Goal: Find specific page/section: Find specific page/section

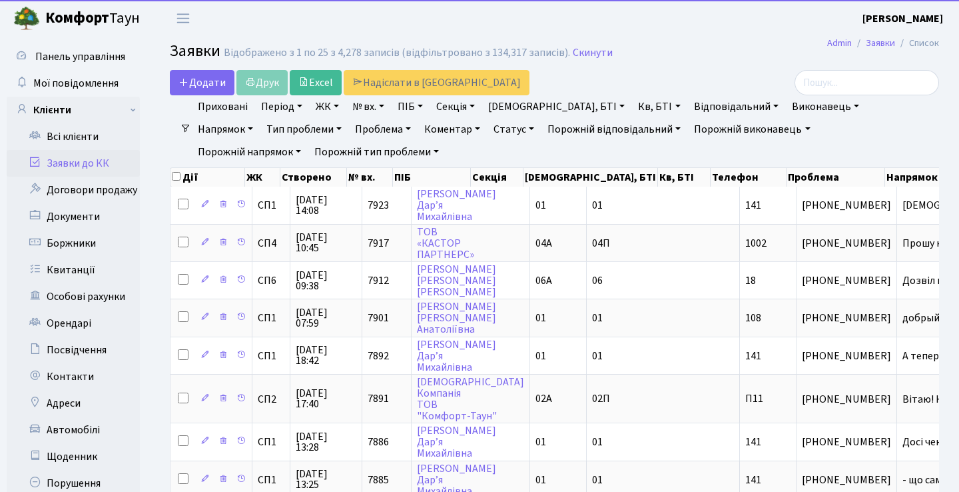
select select "25"
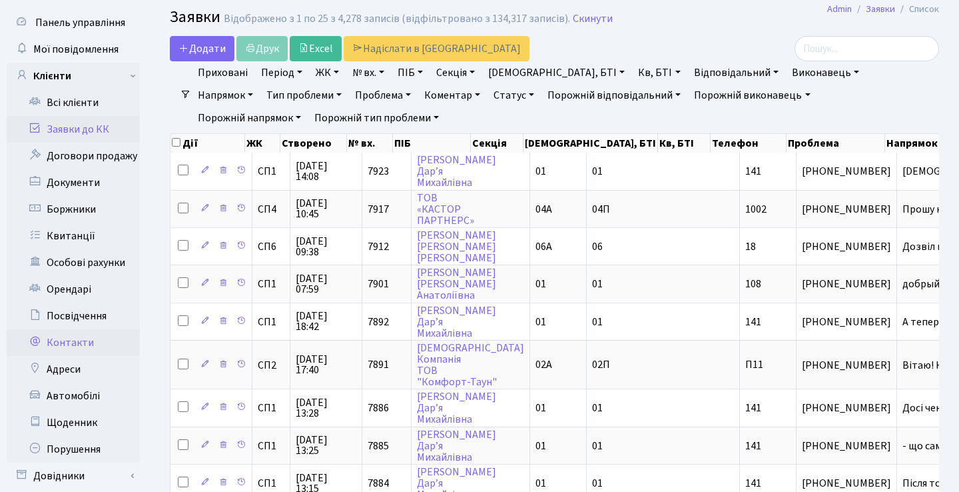
scroll to position [33, 0]
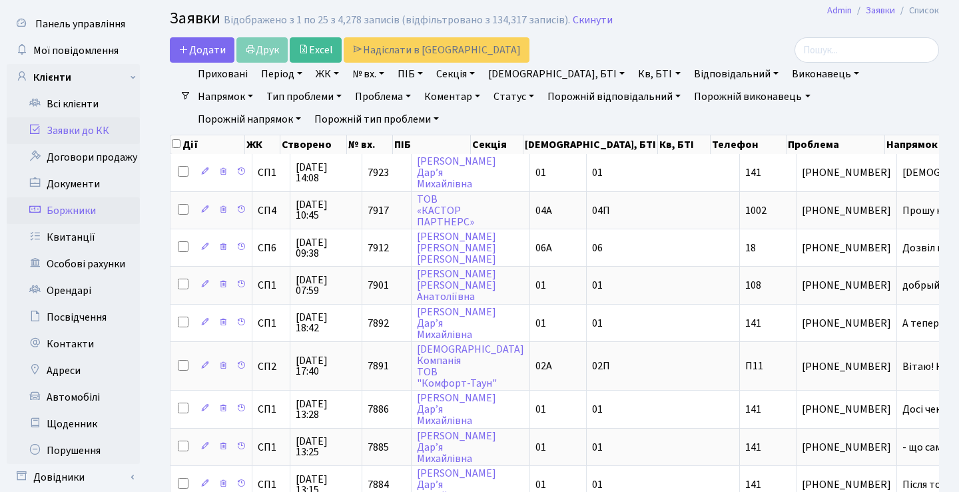
click at [88, 205] on link "Боржники" at bounding box center [73, 210] width 133 height 27
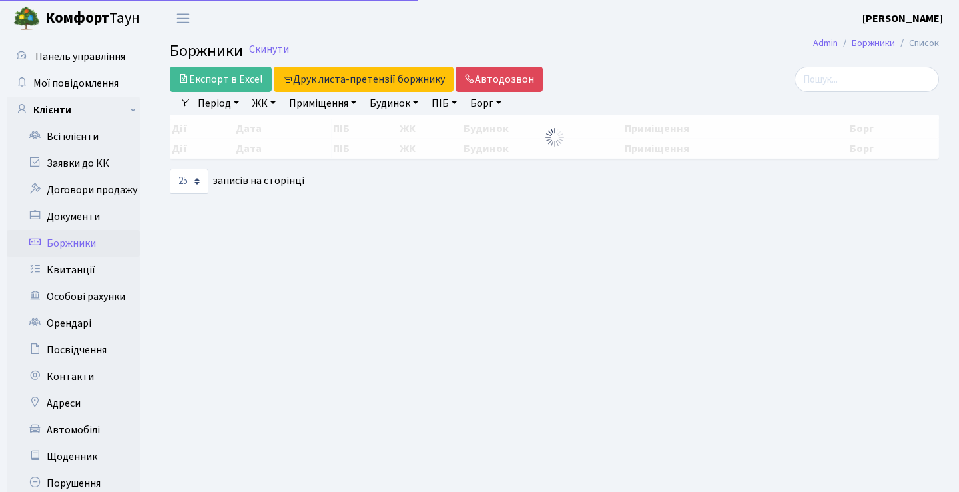
select select "25"
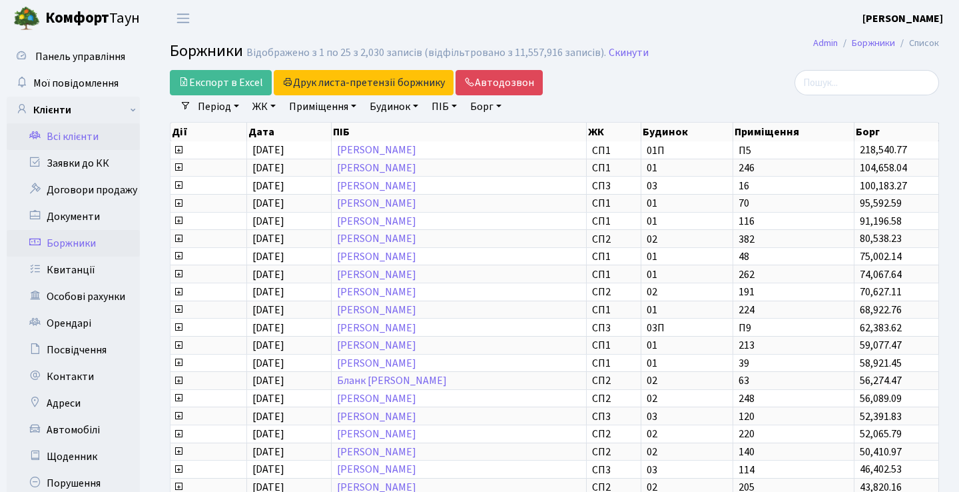
click at [94, 132] on link "Всі клієнти" at bounding box center [73, 136] width 133 height 27
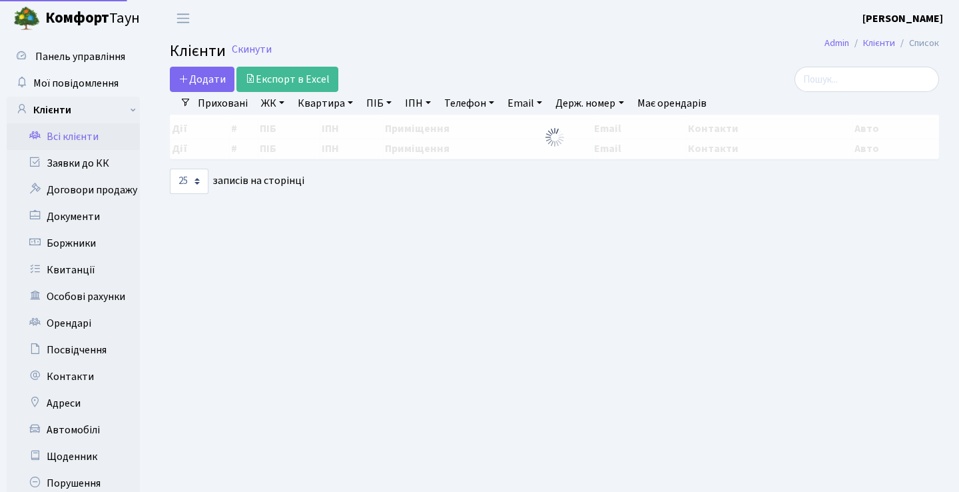
select select "25"
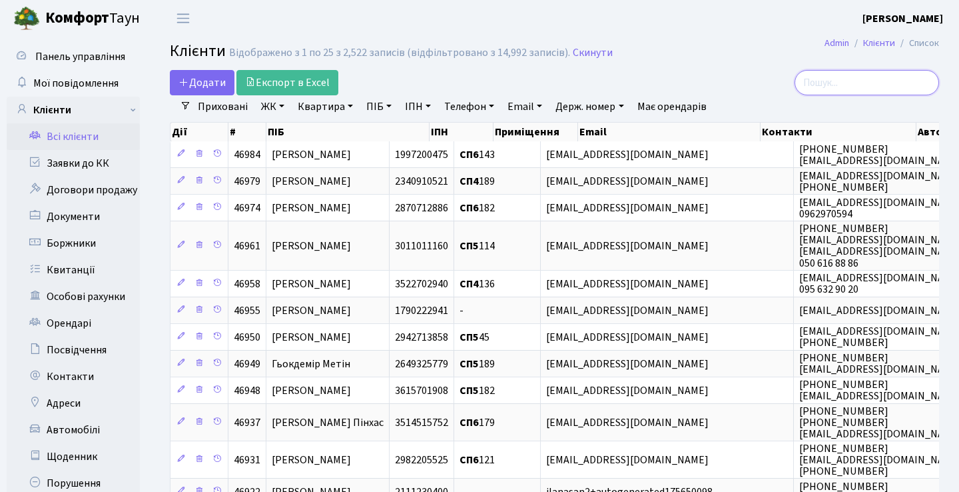
click at [881, 85] on input "search" at bounding box center [867, 82] width 145 height 25
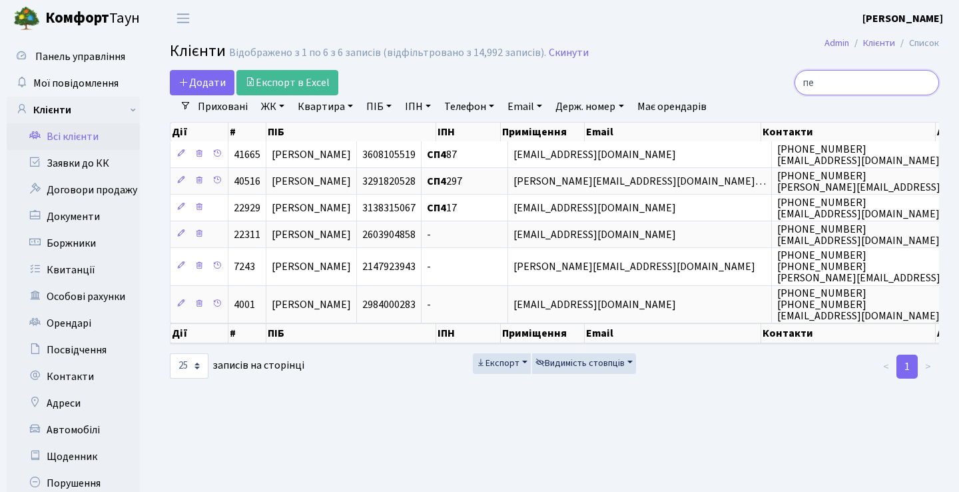
type input "п"
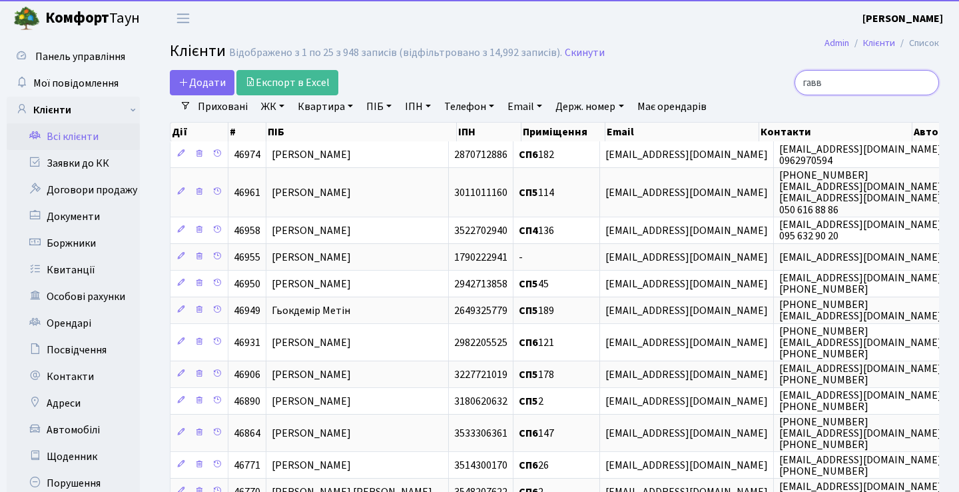
type input "[PERSON_NAME]"
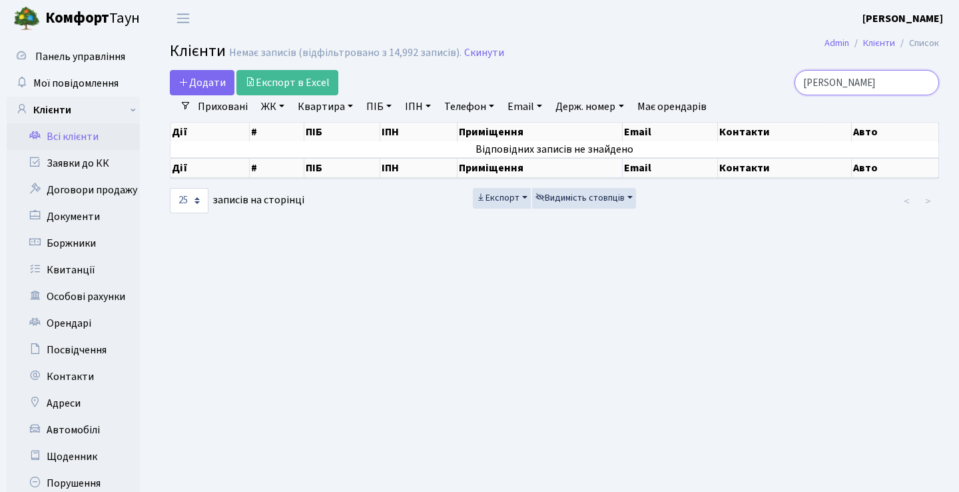
click at [923, 82] on input "[PERSON_NAME]" at bounding box center [867, 82] width 145 height 25
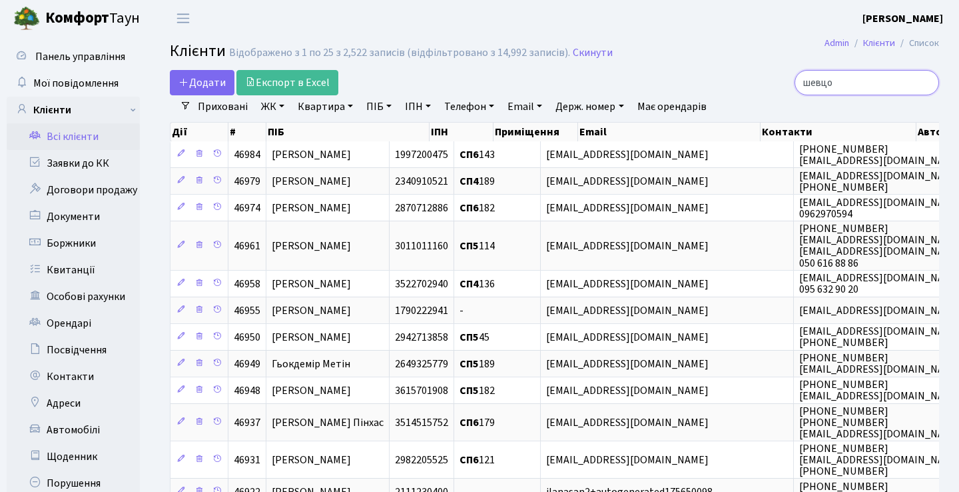
type input "[PERSON_NAME]"
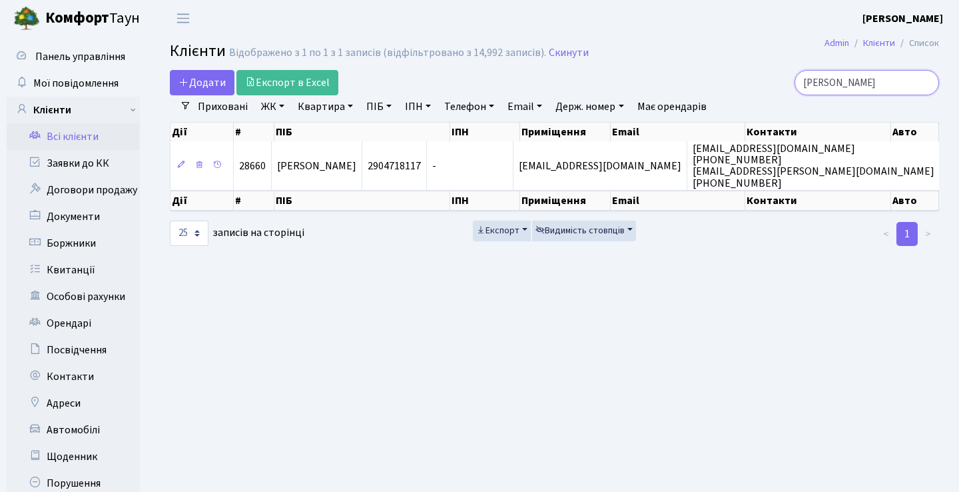
click at [927, 83] on input "[PERSON_NAME]" at bounding box center [867, 82] width 145 height 25
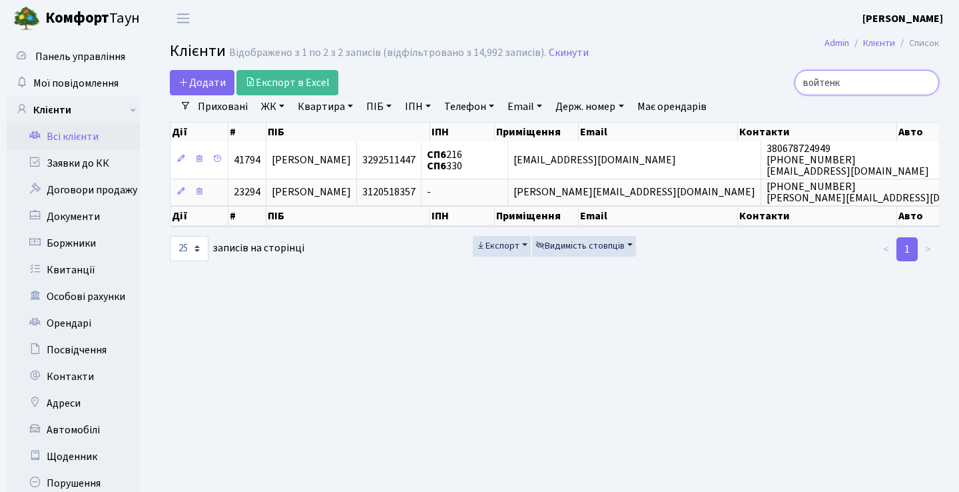
type input "[PERSON_NAME]"
click at [927, 79] on input "[PERSON_NAME]" at bounding box center [867, 82] width 145 height 25
